Goal: Transaction & Acquisition: Purchase product/service

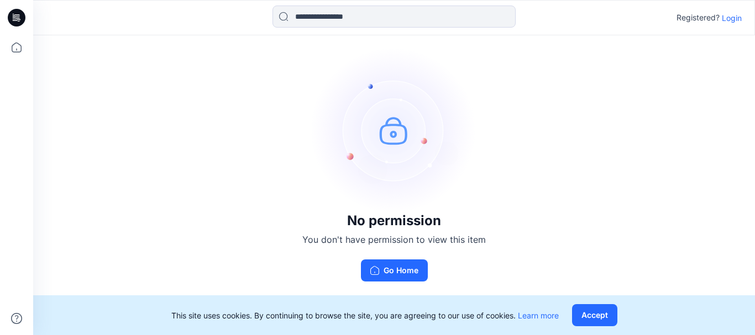
click at [733, 18] on p "Login" at bounding box center [732, 18] width 20 height 12
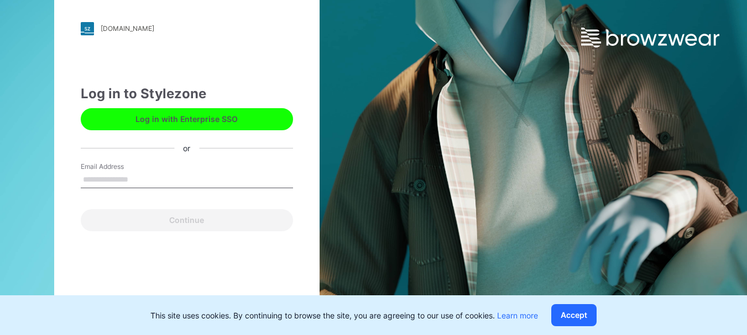
click at [156, 176] on input "Email Address" at bounding box center [187, 180] width 212 height 17
click at [116, 221] on div "Continue" at bounding box center [187, 218] width 212 height 27
click at [132, 180] on input "Email Address" at bounding box center [187, 180] width 212 height 17
type input "**********"
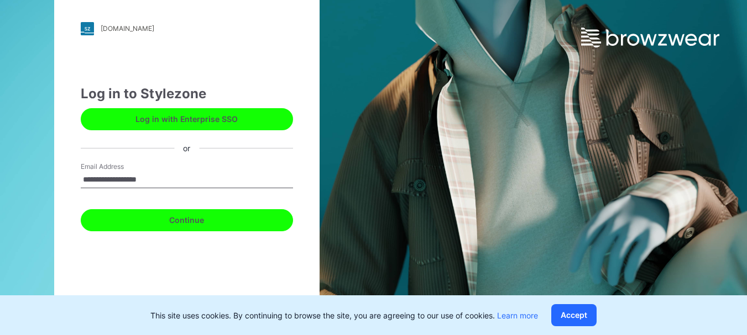
click at [222, 222] on button "Continue" at bounding box center [187, 220] width 212 height 22
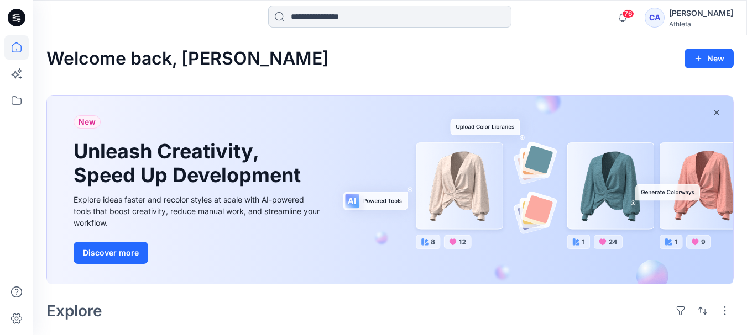
click at [362, 12] on input at bounding box center [389, 17] width 243 height 22
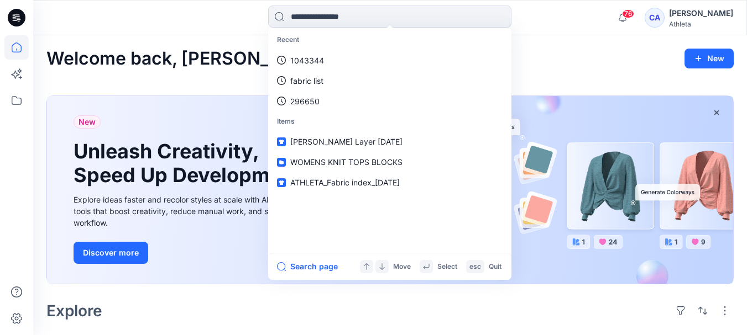
click at [177, 12] on div at bounding box center [122, 18] width 178 height 24
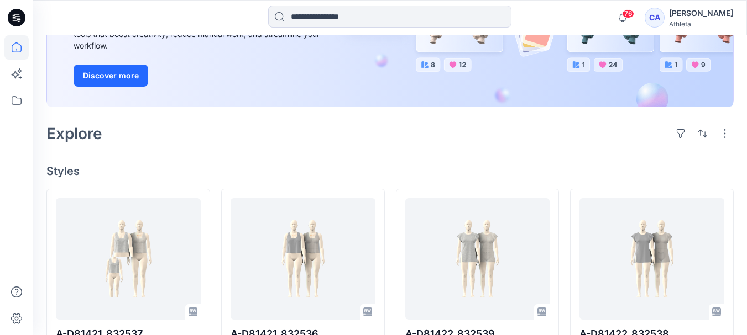
scroll to position [276, 0]
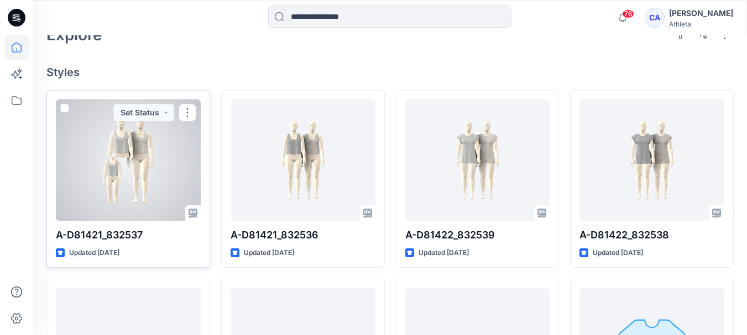
click at [132, 148] on div at bounding box center [128, 160] width 145 height 122
